Goal: Transaction & Acquisition: Subscribe to service/newsletter

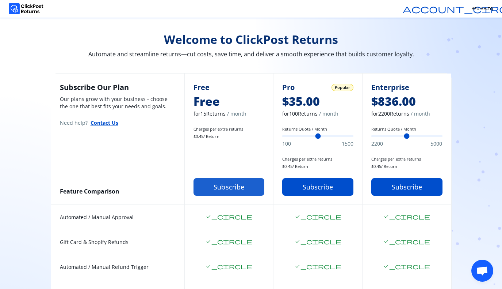
click at [236, 193] on button "Subscribe" at bounding box center [229, 187] width 71 height 18
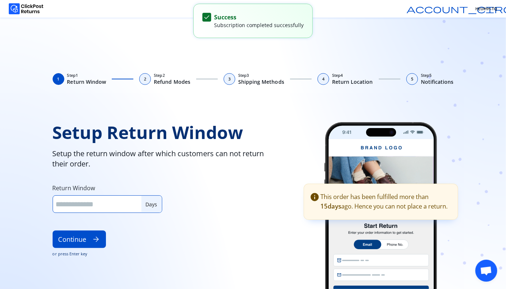
click at [137, 202] on input "**" at bounding box center [97, 204] width 83 height 10
click at [136, 207] on input "**" at bounding box center [97, 204] width 83 height 10
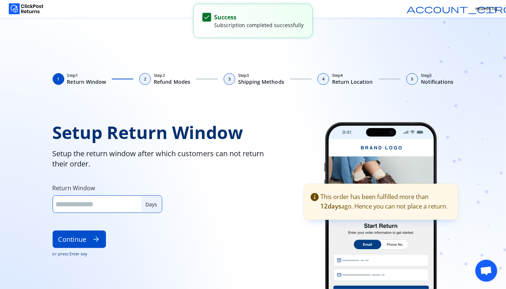
click at [136, 207] on input "**" at bounding box center [97, 204] width 83 height 10
click at [136, 207] on input "*" at bounding box center [97, 204] width 83 height 10
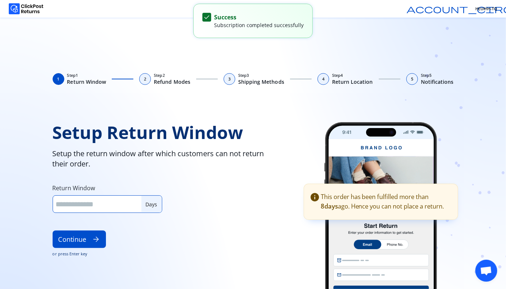
type input "*"
click at [136, 207] on input "*" at bounding box center [97, 204] width 83 height 10
click at [80, 242] on button "Continue arrow_forward" at bounding box center [79, 239] width 53 height 18
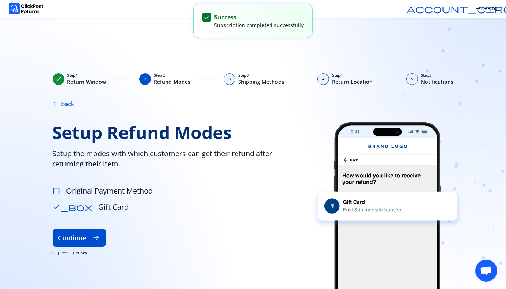
click at [57, 191] on span "check_box_outline_blank" at bounding box center [57, 191] width 8 height 8
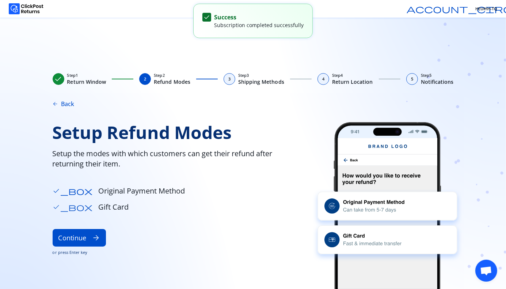
click at [56, 207] on span "check_box" at bounding box center [73, 207] width 40 height 8
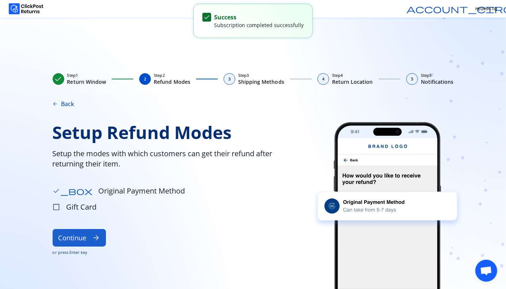
click at [84, 237] on button "Continue arrow_forward" at bounding box center [79, 238] width 53 height 18
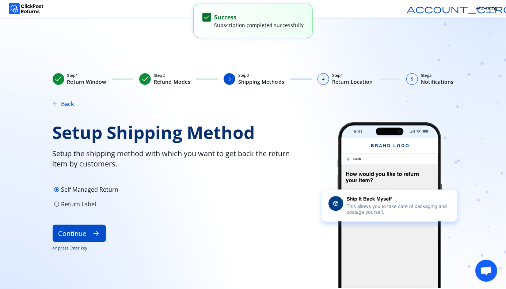
click at [84, 237] on button "Continue arrow_forward" at bounding box center [79, 233] width 53 height 18
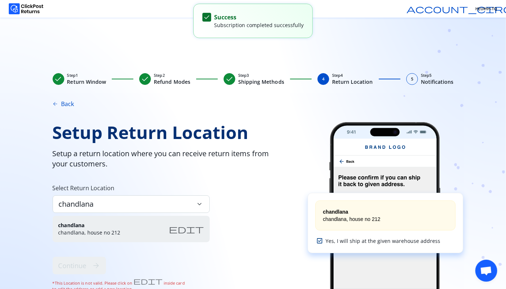
click at [54, 104] on span "arrow_back" at bounding box center [56, 104] width 6 height 6
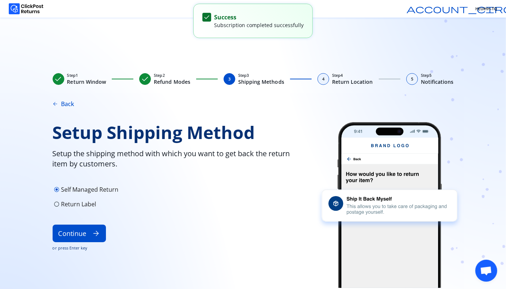
click at [58, 204] on span "radio_button_unchecked" at bounding box center [57, 204] width 6 height 6
click at [87, 239] on button "Continue arrow_forward" at bounding box center [79, 233] width 53 height 18
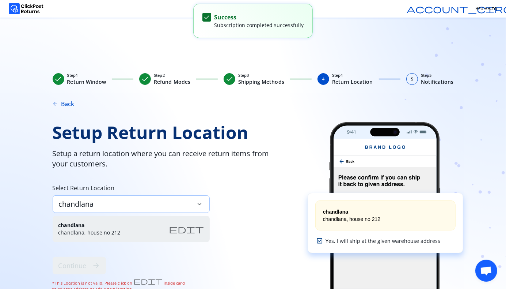
click at [203, 203] on div "chandlana keyboard_arrow_down" at bounding box center [131, 204] width 157 height 18
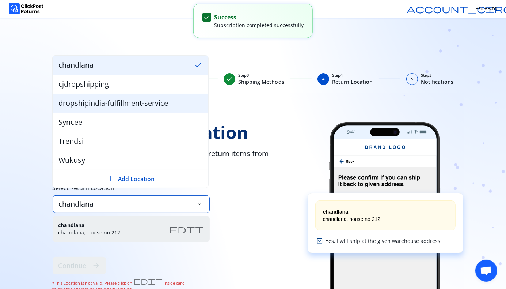
click at [136, 107] on span "dropshipindia-fulfillment-service" at bounding box center [113, 103] width 110 height 10
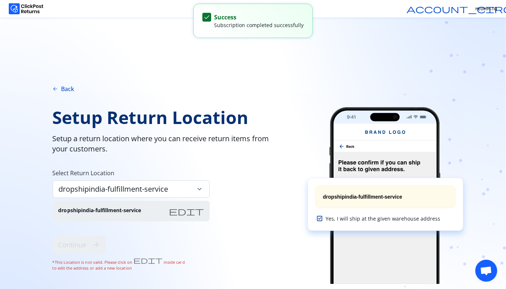
scroll to position [16, 0]
click at [176, 188] on div "dropshipindia-fulfillment-service keyboard_arrow_down" at bounding box center [131, 189] width 157 height 18
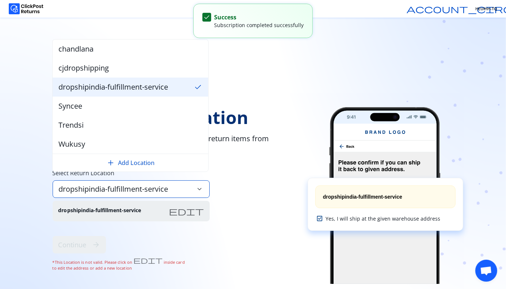
click at [145, 164] on button "add Add Location" at bounding box center [130, 162] width 144 height 9
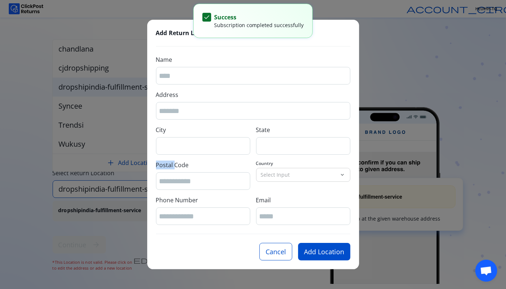
click at [145, 164] on div "Add Return Location Name Address City State Postal Code Country Select Input ke…" at bounding box center [253, 144] width 506 height 289
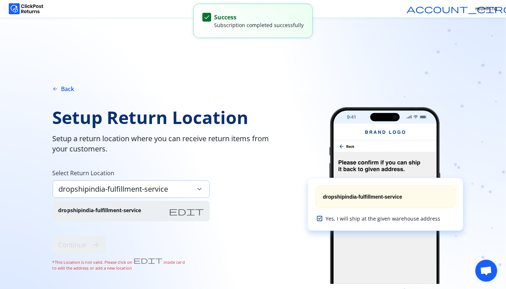
click at [144, 190] on span "dropshipindia-fulfillment-service" at bounding box center [114, 189] width 110 height 10
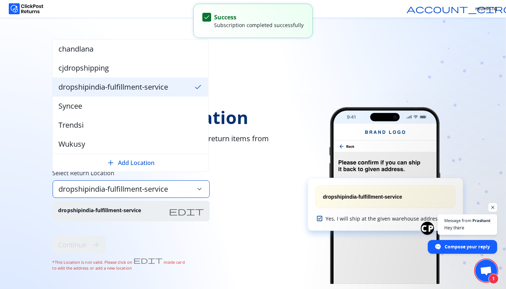
click at [148, 90] on span "dropshipindia-fulfillment-service" at bounding box center [113, 87] width 110 height 10
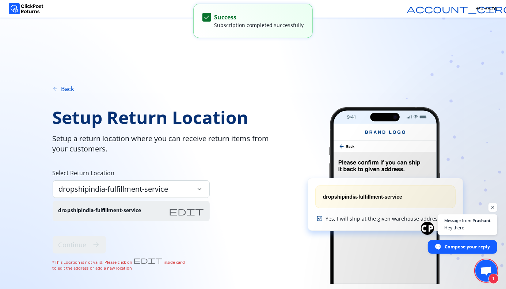
click at [194, 206] on span "edit" at bounding box center [186, 210] width 35 height 9
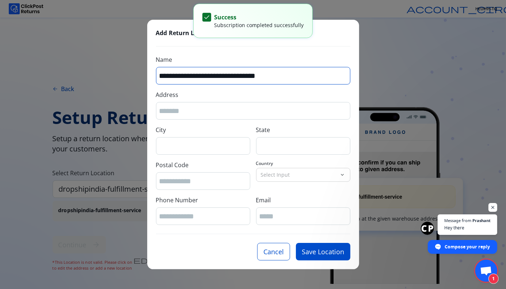
click at [279, 77] on input "**********" at bounding box center [253, 76] width 188 height 10
type input "**********"
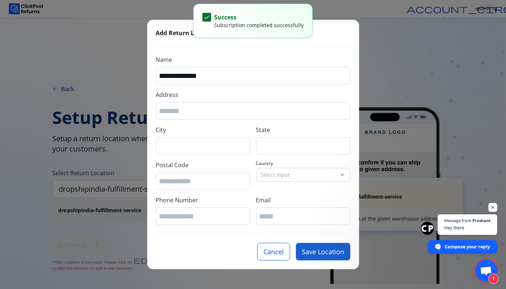
click at [336, 255] on button "Save Location" at bounding box center [323, 252] width 54 height 18
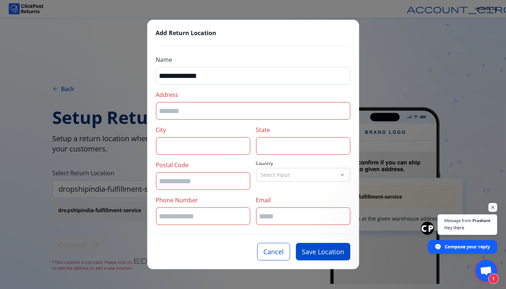
click at [217, 108] on input "Address" at bounding box center [253, 111] width 188 height 10
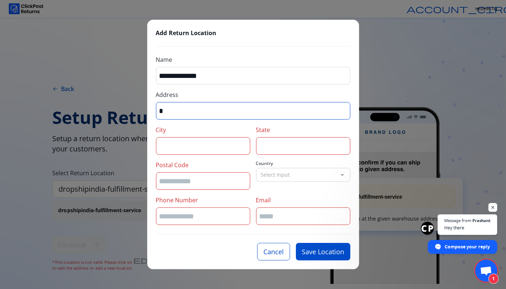
type input "*"
click at [195, 143] on input "City" at bounding box center [203, 146] width 88 height 10
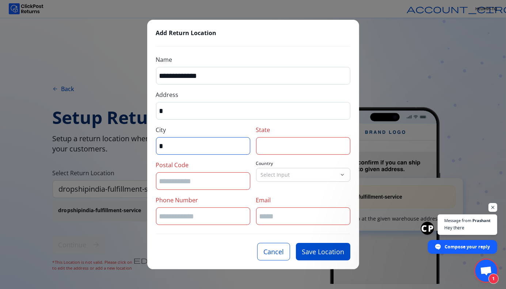
type input "*"
click at [264, 142] on input "State" at bounding box center [303, 146] width 88 height 10
type input "*"
click at [205, 175] on div at bounding box center [203, 181] width 94 height 18
click at [193, 181] on input "Postal Code" at bounding box center [203, 181] width 88 height 10
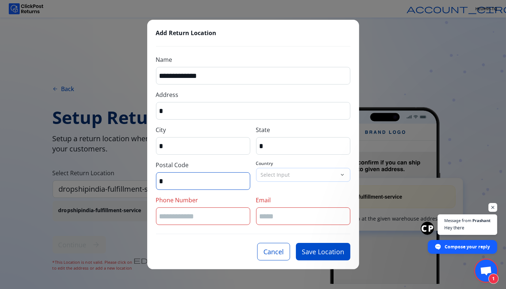
type input "*"
click at [291, 170] on div "Select Input" at bounding box center [297, 174] width 83 height 13
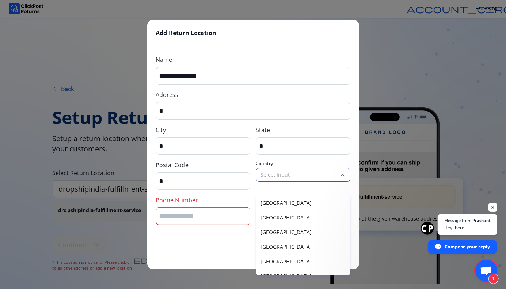
click at [208, 221] on div at bounding box center [203, 216] width 94 height 18
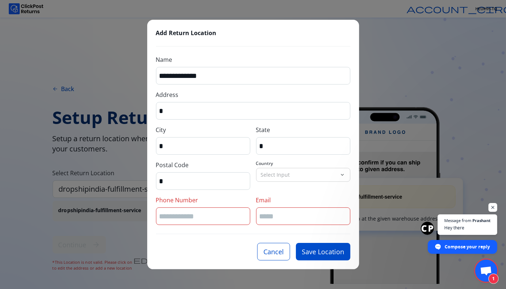
click at [197, 214] on input "Phone Number" at bounding box center [203, 216] width 88 height 10
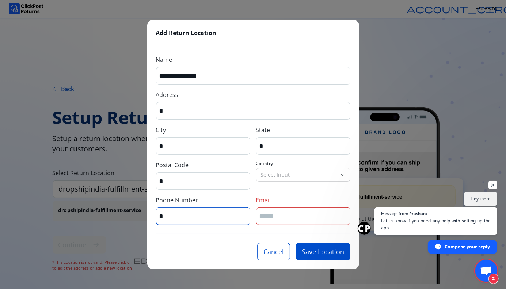
type input "*"
click at [269, 215] on input "Email" at bounding box center [303, 216] width 88 height 10
type input "*"
click at [308, 175] on p "Select Input" at bounding box center [299, 174] width 76 height 7
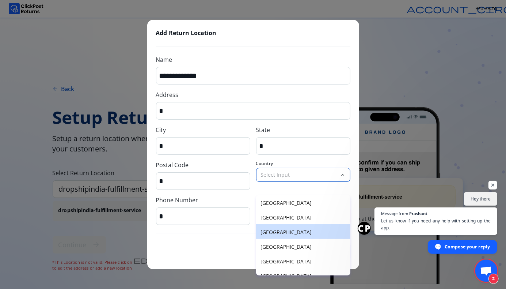
click at [279, 233] on p "[GEOGRAPHIC_DATA]" at bounding box center [303, 231] width 85 height 7
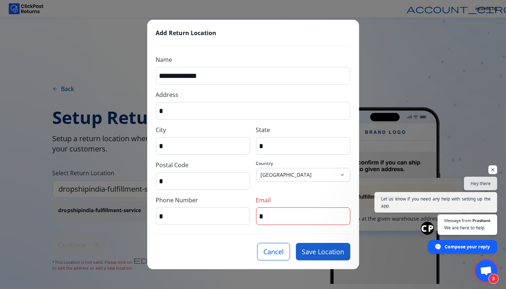
click at [314, 248] on button "Save Location" at bounding box center [323, 252] width 54 height 18
click at [488, 265] on span "3" at bounding box center [486, 270] width 22 height 22
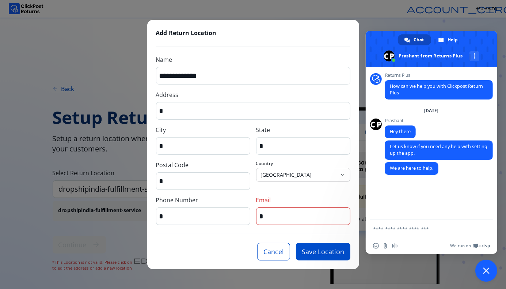
click at [431, 227] on textarea "Compose your message..." at bounding box center [423, 228] width 101 height 7
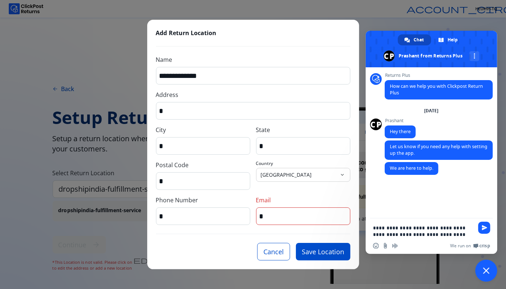
type textarea "**********"
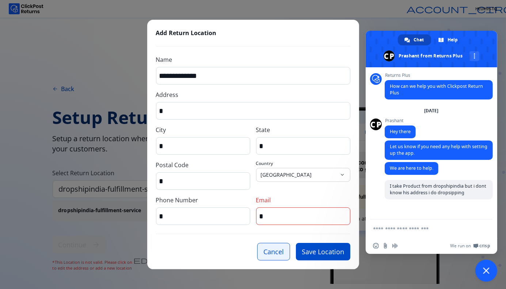
click at [271, 251] on button "Cancel" at bounding box center [273, 252] width 33 height 18
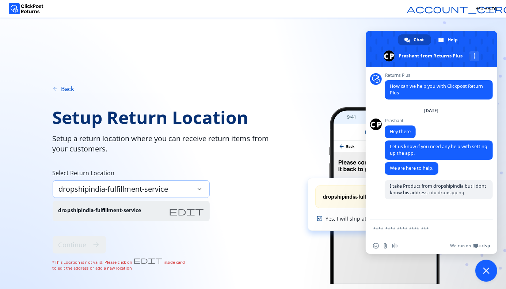
click at [159, 185] on span "dropshipindia-fulfillment-service" at bounding box center [114, 189] width 110 height 10
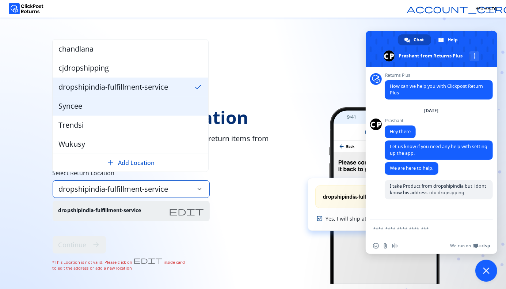
click at [118, 110] on div "Syncee" at bounding box center [131, 105] width 156 height 19
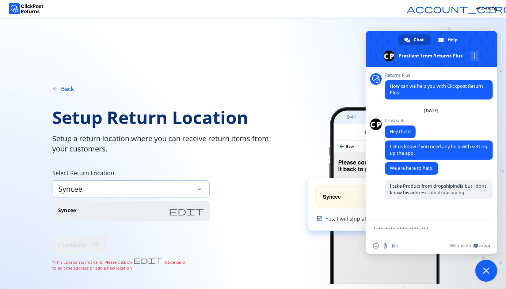
click at [156, 188] on div "Syncee keyboard_arrow_down" at bounding box center [131, 189] width 157 height 18
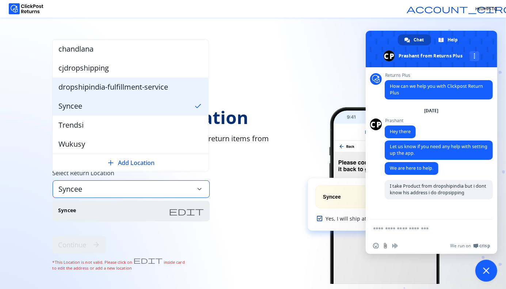
click at [114, 83] on span "dropshipindia-fulfillment-service" at bounding box center [113, 87] width 110 height 10
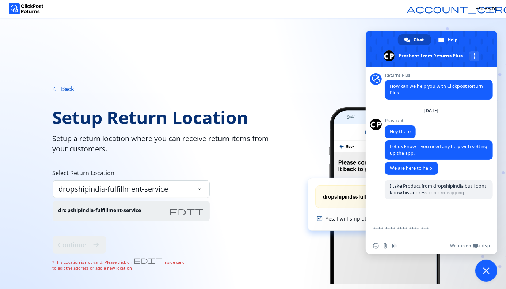
click at [57, 83] on div "check Step 1 Return Window check Step 2 Refund Modes check Step 3 Shipping Meth…" at bounding box center [253, 180] width 468 height 216
click at [53, 87] on span "arrow_back" at bounding box center [56, 89] width 6 height 6
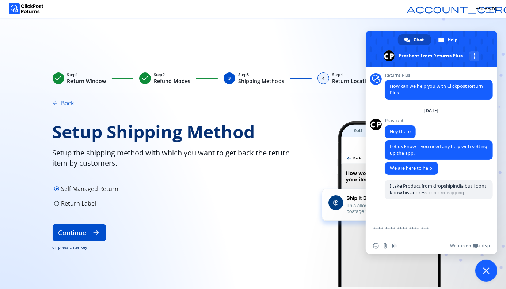
scroll to position [5, 0]
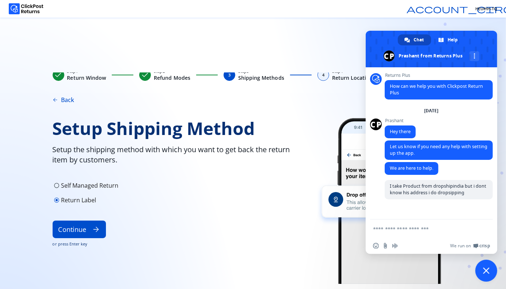
click at [55, 185] on span "radio_button_unchecked" at bounding box center [57, 185] width 6 height 6
click at [68, 229] on button "Continue arrow_forward" at bounding box center [79, 229] width 53 height 18
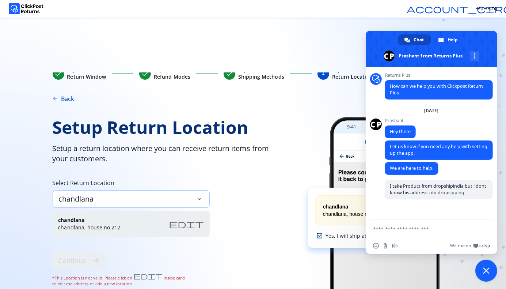
click at [134, 198] on div "chandlana keyboard_arrow_down" at bounding box center [131, 199] width 157 height 18
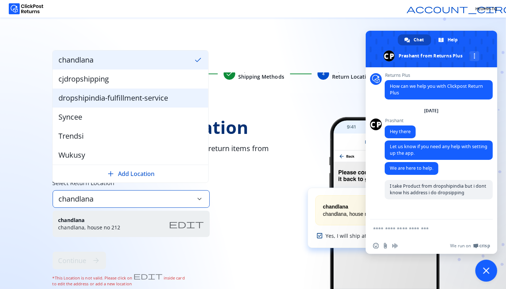
click at [115, 99] on span "dropshipindia-fulfillment-service" at bounding box center [113, 98] width 110 height 10
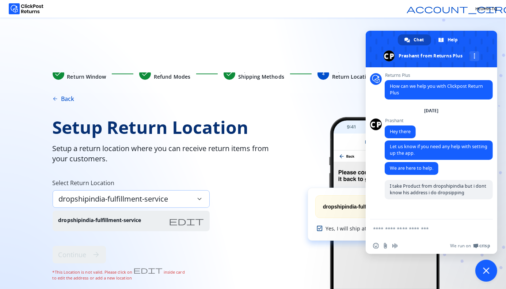
scroll to position [0, 0]
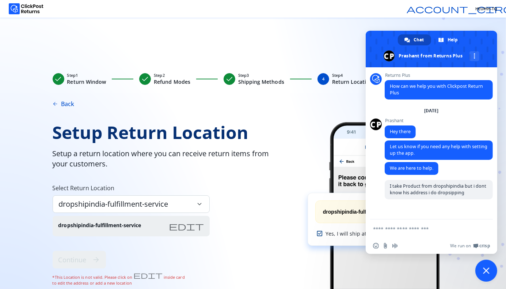
click at [482, 264] on span "Close chat" at bounding box center [486, 270] width 22 height 22
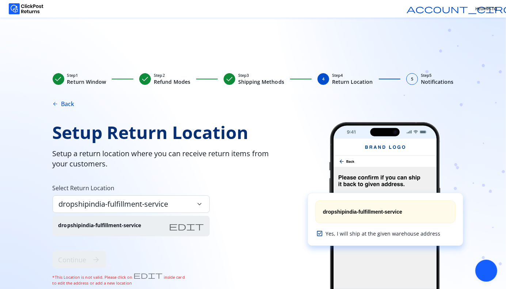
click at [482, 264] on span "Close chat" at bounding box center [486, 270] width 22 height 22
